Goal: Task Accomplishment & Management: Complete application form

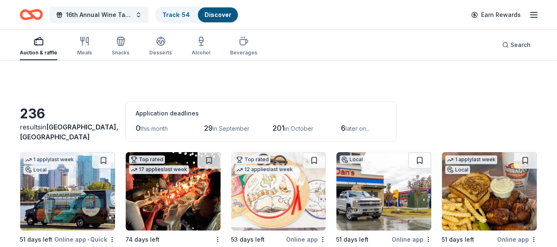
scroll to position [388, 0]
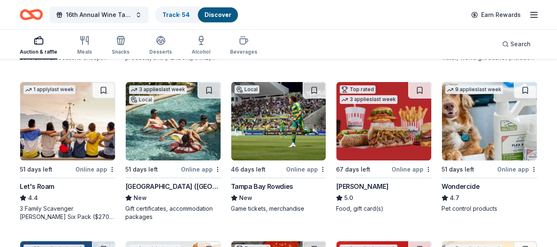
click at [61, 118] on img at bounding box center [67, 121] width 95 height 78
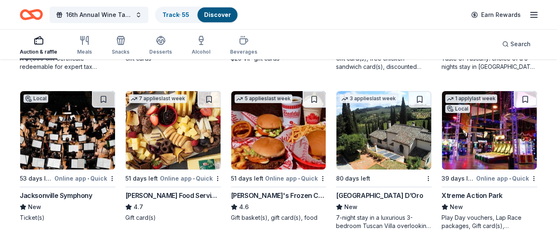
scroll to position [698, 0]
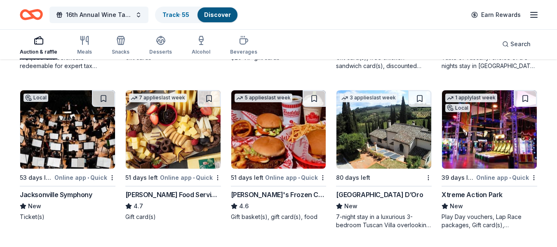
click at [385, 117] on img at bounding box center [383, 129] width 95 height 78
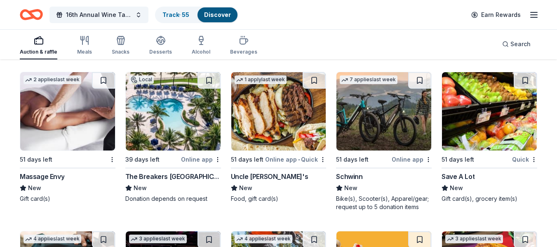
scroll to position [5084, 0]
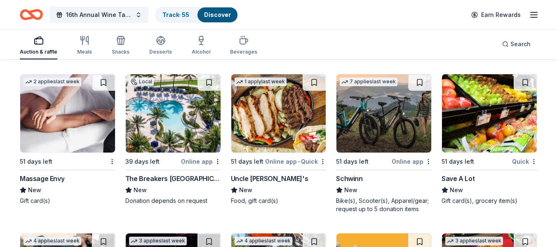
click at [36, 77] on div "2 applies last week" at bounding box center [52, 81] width 64 height 14
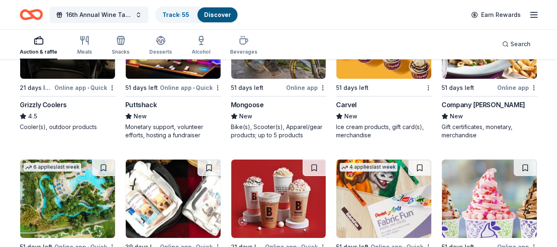
scroll to position [5233, 0]
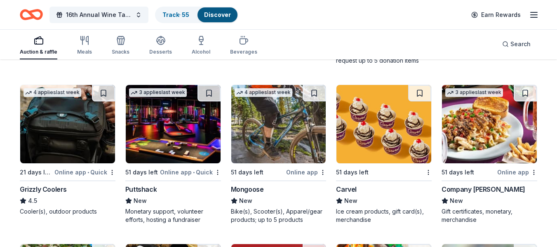
click at [157, 143] on img at bounding box center [173, 124] width 95 height 78
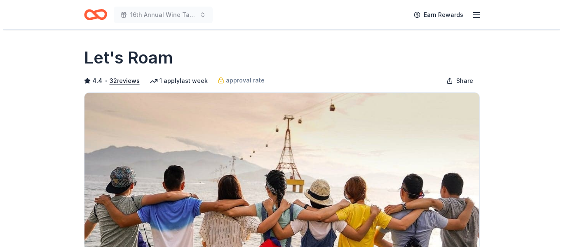
scroll to position [136, 0]
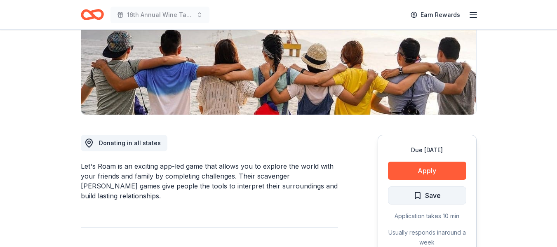
click at [427, 200] on span "Save" at bounding box center [433, 195] width 16 height 11
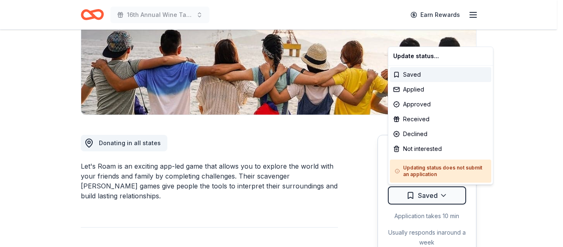
click at [419, 88] on div "Applied" at bounding box center [440, 89] width 101 height 15
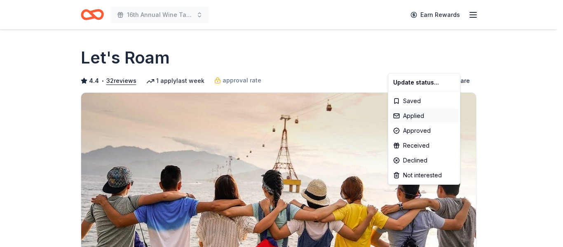
scroll to position [0, 0]
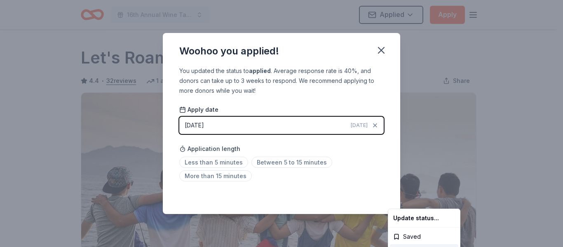
click at [380, 42] on html "16th Annual Wine Tasting & Silent Auction Applied Apply Due in 51 days Share Le…" at bounding box center [281, 123] width 563 height 247
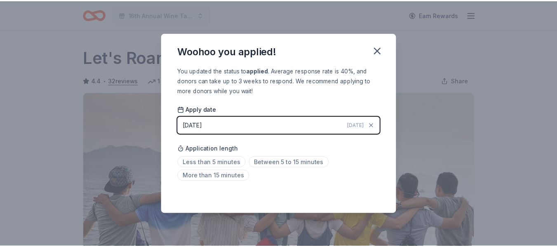
scroll to position [208, 0]
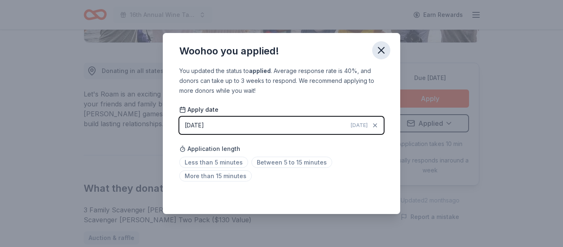
click at [382, 49] on icon "button" at bounding box center [381, 50] width 6 height 6
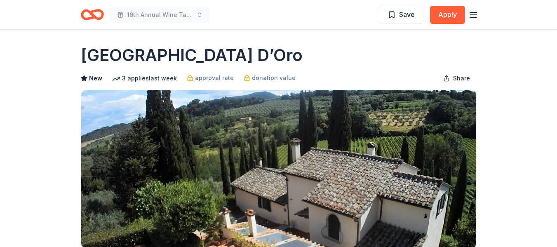
scroll to position [2, 0]
drag, startPoint x: 77, startPoint y: 53, endPoint x: 137, endPoint y: 47, distance: 60.4
drag, startPoint x: 199, startPoint y: 49, endPoint x: 212, endPoint y: 55, distance: 14.8
click at [211, 55] on h1 "[GEOGRAPHIC_DATA] D’Oro" at bounding box center [192, 55] width 222 height 23
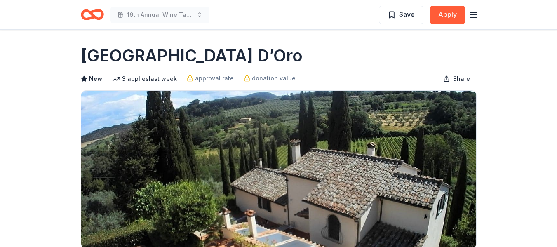
click at [213, 57] on div "[GEOGRAPHIC_DATA] D’Oro" at bounding box center [279, 55] width 396 height 23
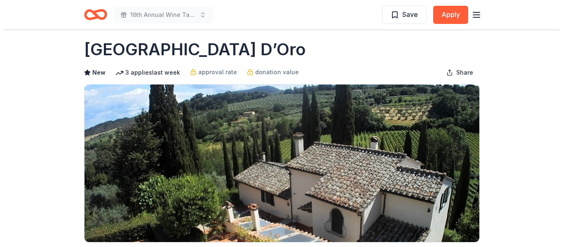
scroll to position [0, 0]
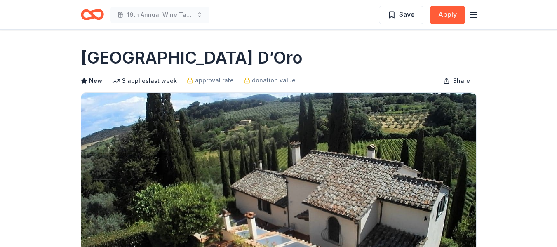
drag, startPoint x: 84, startPoint y: 53, endPoint x: 222, endPoint y: 63, distance: 138.0
click at [222, 63] on div "[GEOGRAPHIC_DATA] D’Oro" at bounding box center [279, 57] width 396 height 23
click at [441, 23] on button "Apply" at bounding box center [447, 15] width 35 height 18
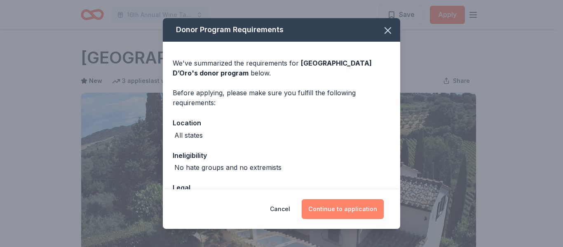
click at [351, 202] on button "Continue to application" at bounding box center [343, 209] width 82 height 20
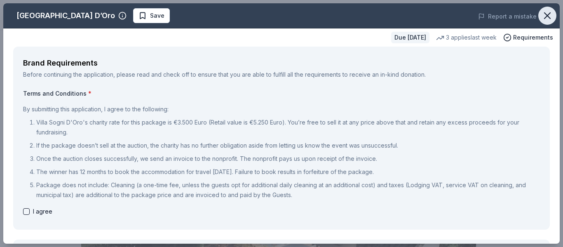
click at [541, 15] on icon "button" at bounding box center [547, 16] width 12 height 12
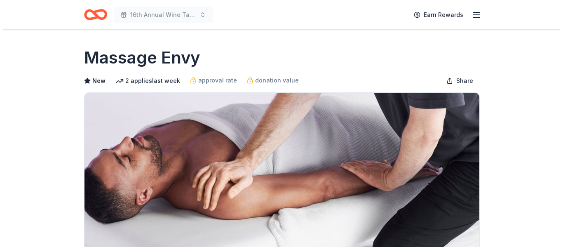
scroll to position [150, 0]
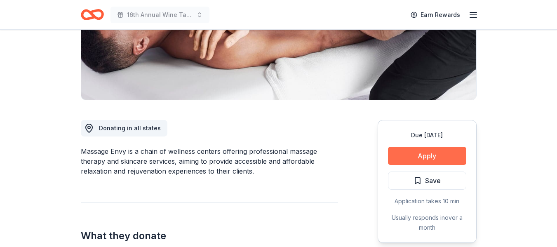
click at [429, 154] on button "Apply" at bounding box center [427, 156] width 78 height 18
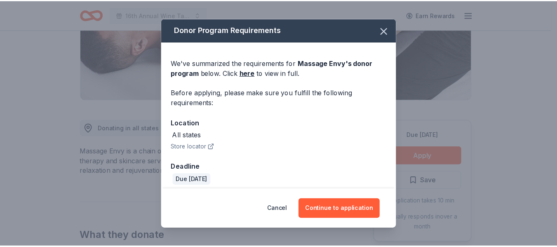
scroll to position [6, 0]
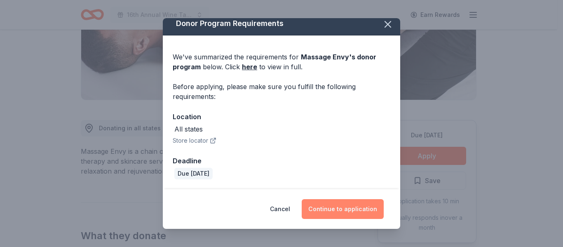
click at [358, 211] on button "Continue to application" at bounding box center [343, 209] width 82 height 20
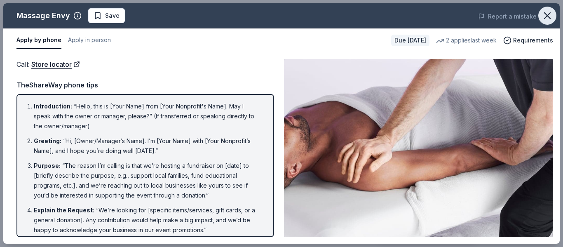
click at [551, 12] on icon "button" at bounding box center [547, 16] width 12 height 12
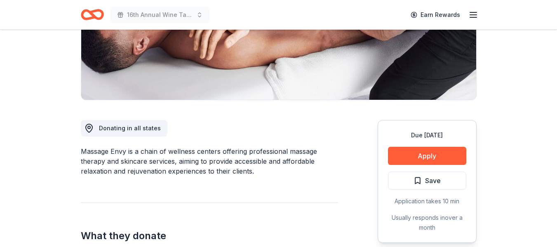
scroll to position [0, 0]
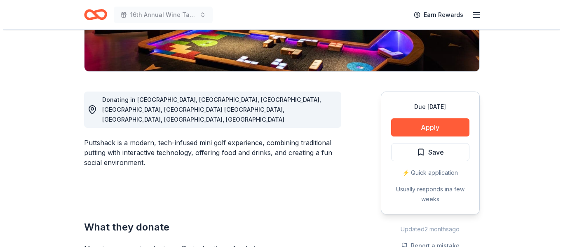
scroll to position [181, 0]
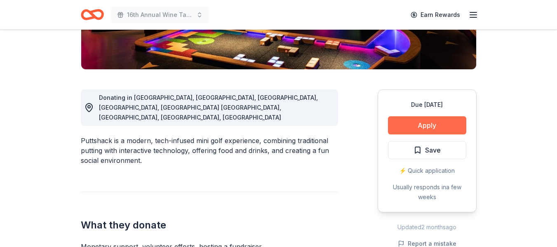
click at [427, 129] on button "Apply" at bounding box center [427, 125] width 78 height 18
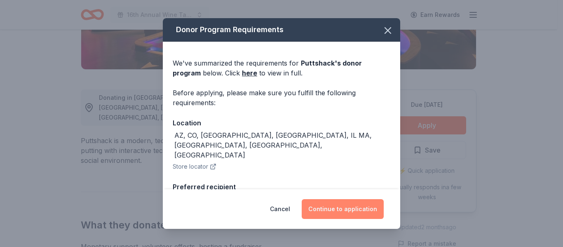
click at [332, 217] on button "Continue to application" at bounding box center [343, 209] width 82 height 20
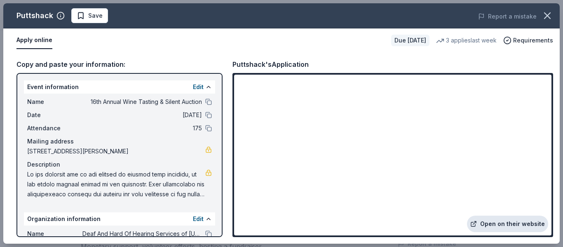
click at [520, 222] on link "Open on their website" at bounding box center [507, 223] width 81 height 16
